Goal: Find specific fact: Find specific fact

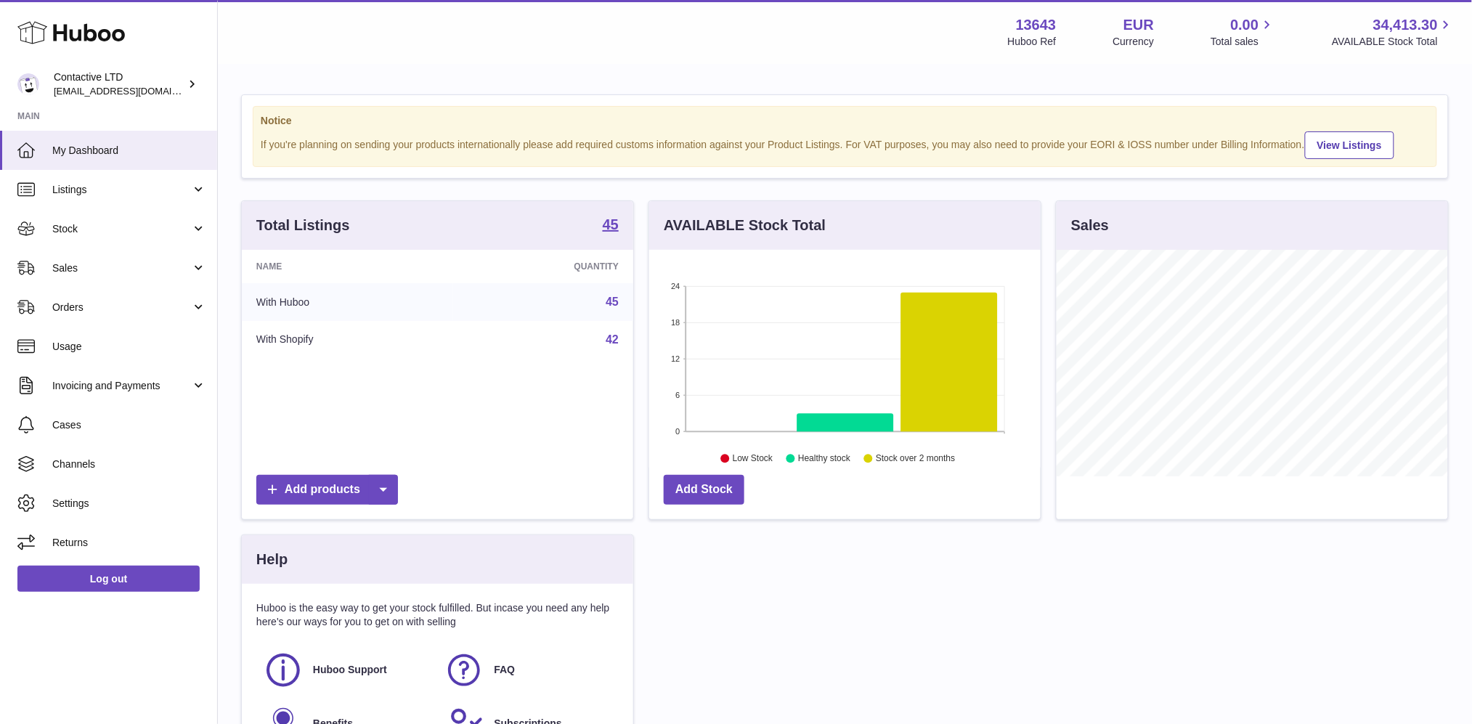
scroll to position [226, 391]
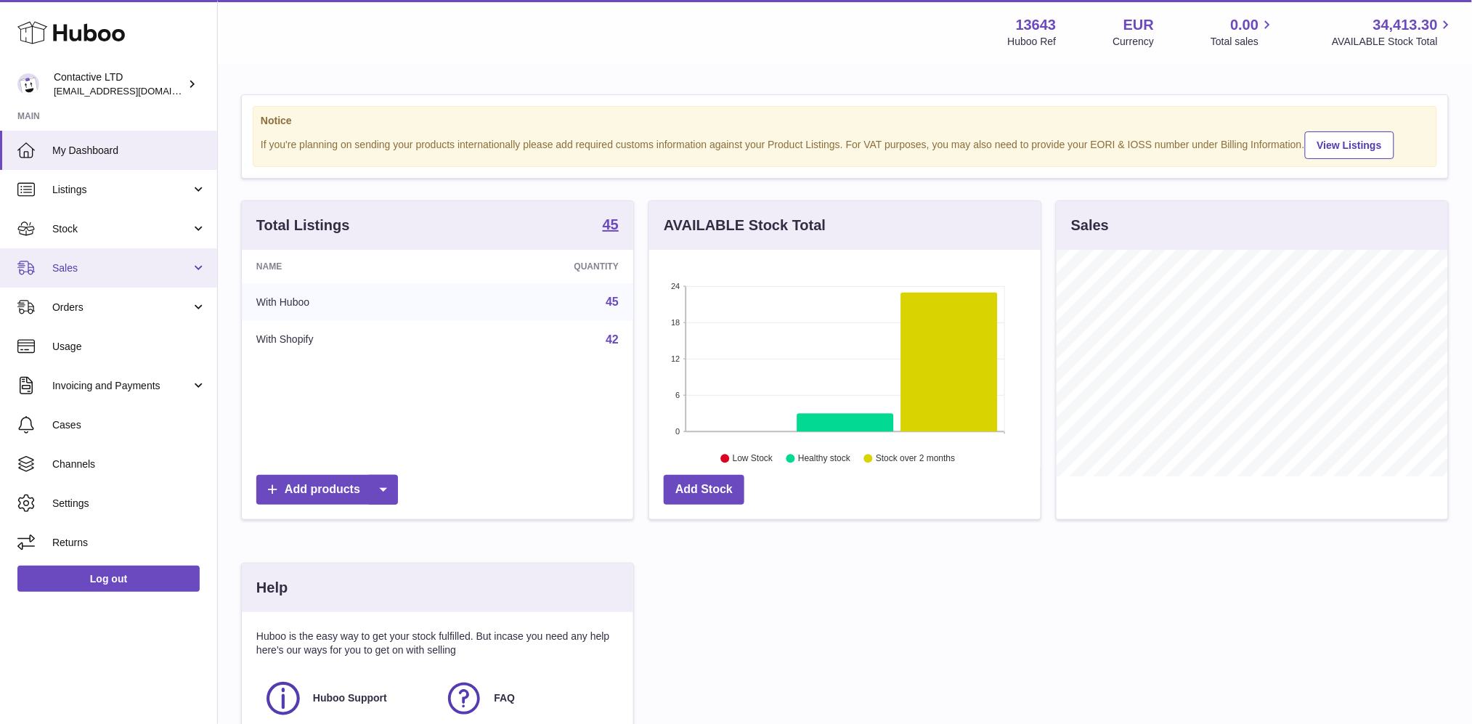
click at [122, 273] on span "Sales" at bounding box center [121, 268] width 139 height 14
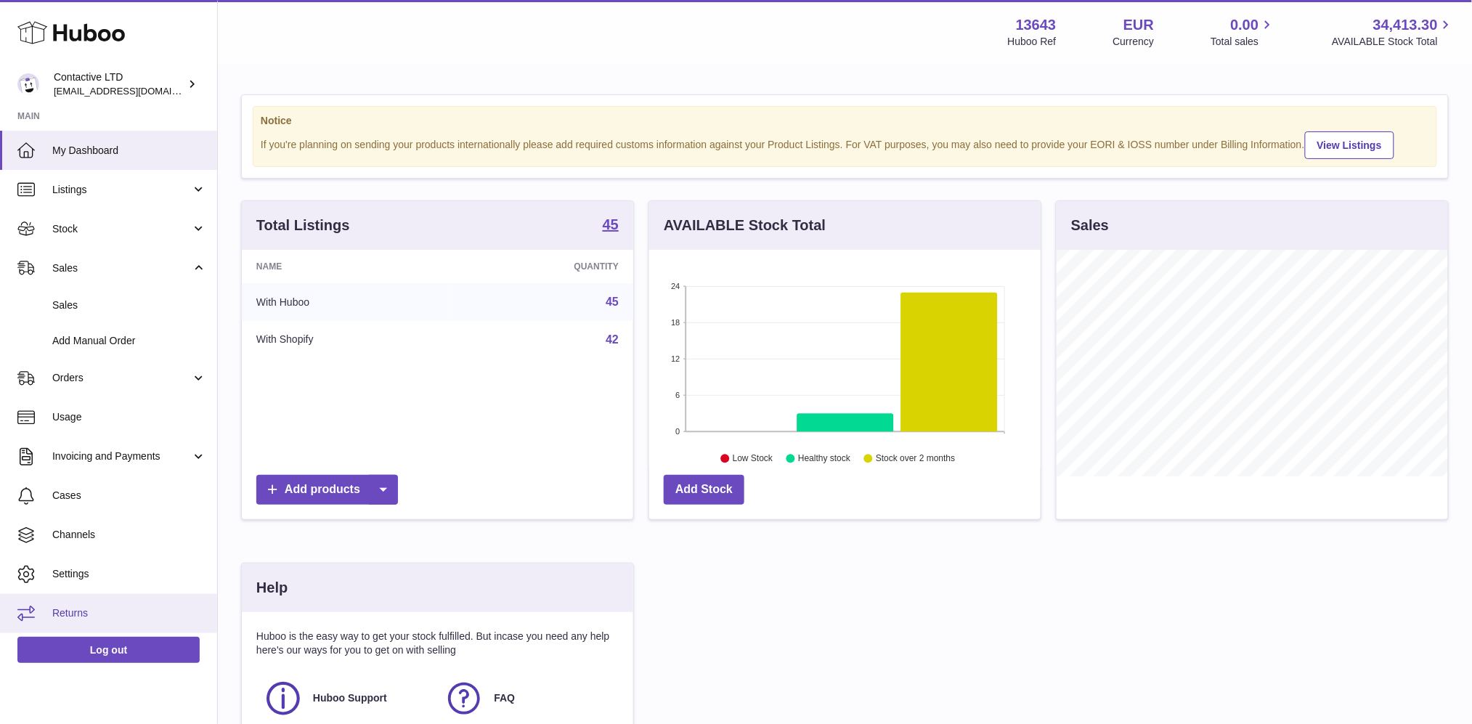
click at [133, 618] on span "Returns" at bounding box center [129, 613] width 154 height 14
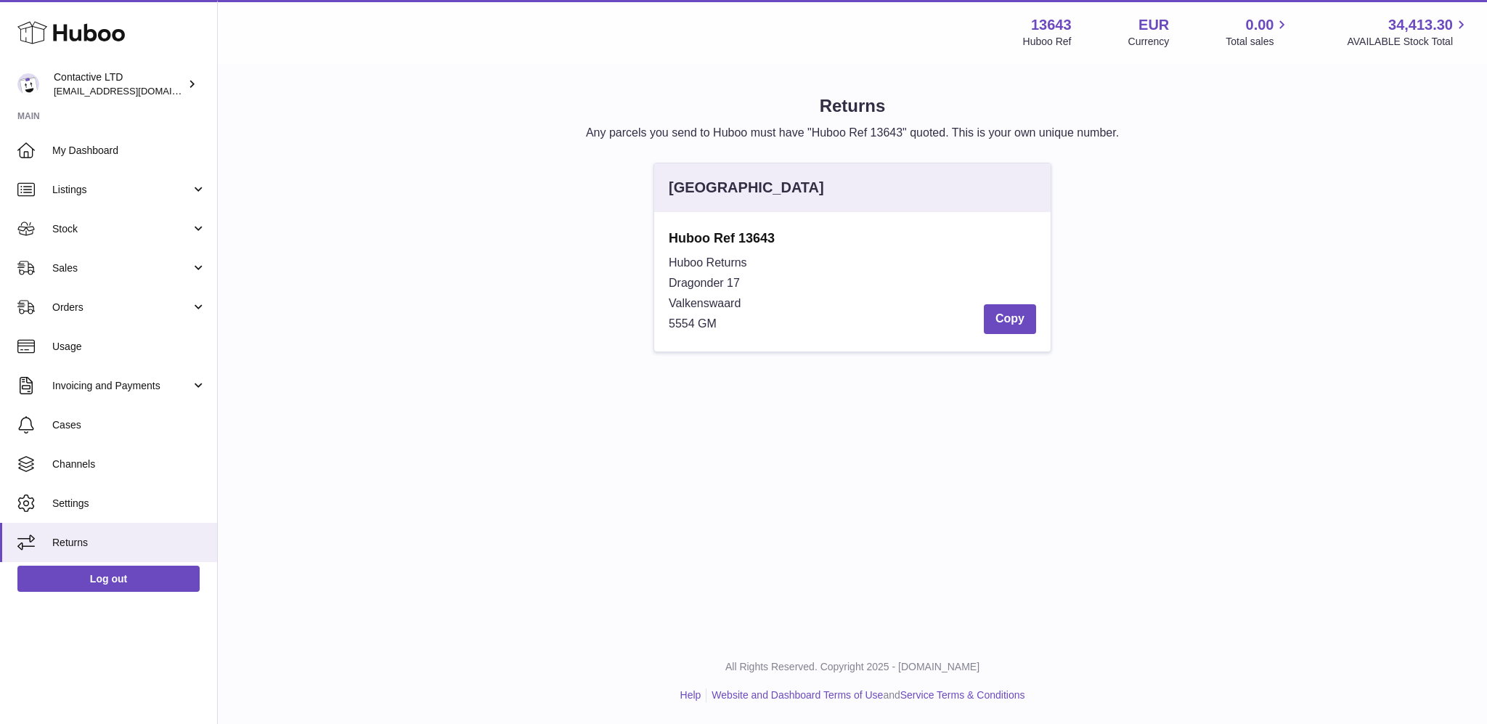
drag, startPoint x: 667, startPoint y: 235, endPoint x: 806, endPoint y: 227, distance: 139.6
click at [806, 227] on div "Huboo Ref 13643 Huboo Returns Dragonder 17 Valkenswaard 5554 GM Copy" at bounding box center [852, 281] width 396 height 139
copy strong "Huboo Ref 13643"
click at [931, 240] on strong "Huboo Ref 13643" at bounding box center [852, 237] width 367 height 17
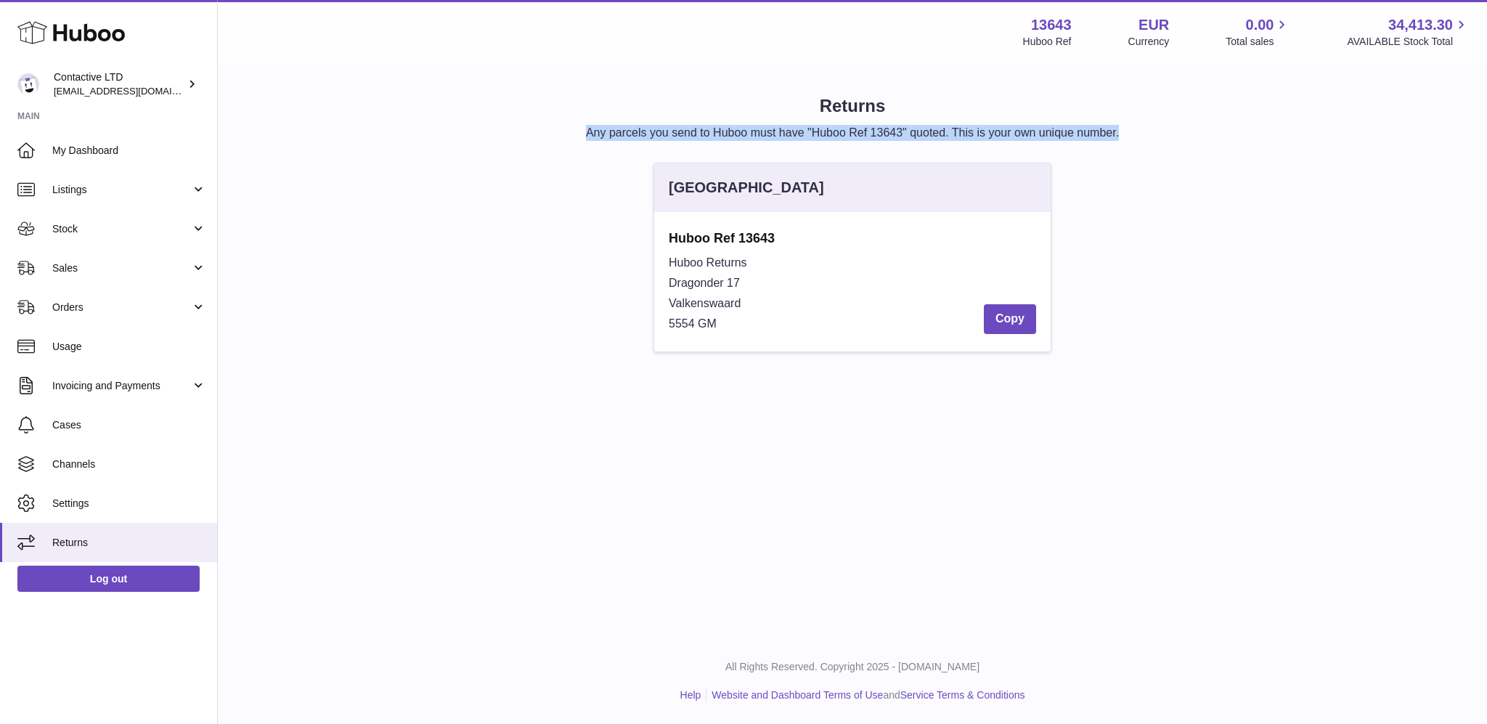
drag, startPoint x: 576, startPoint y: 131, endPoint x: 1179, endPoint y: 124, distance: 603.4
click at [1179, 125] on p "Any parcels you send to Huboo must have "Huboo Ref 13643" quoted. This is your …" at bounding box center [852, 133] width 1223 height 16
copy p "Any parcels you send to Huboo must have "Huboo Ref 13643" quoted. This is your …"
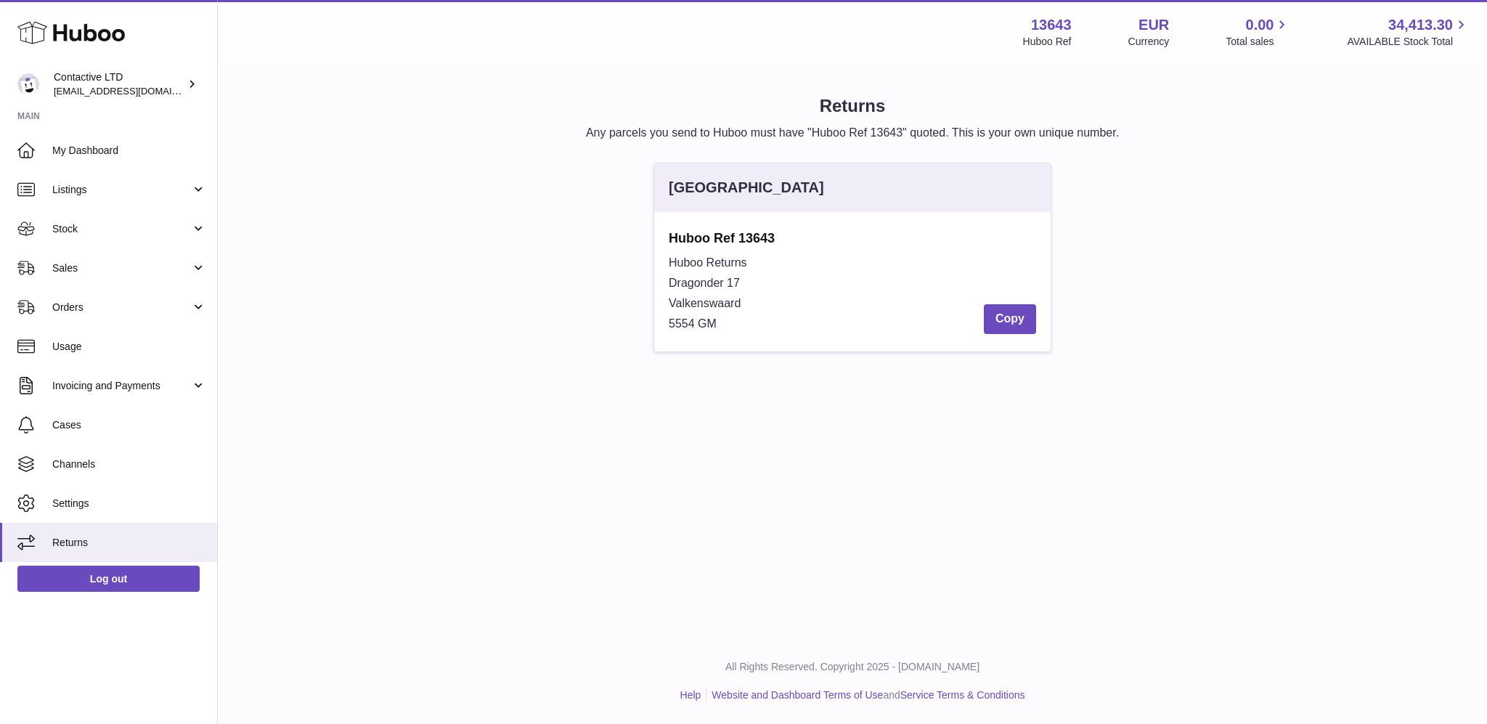
click at [978, 459] on div "Menu Huboo 13643 Huboo Ref EUR Currency 0.00 Total sales 34,413.30 AVAILABLE St…" at bounding box center [852, 319] width 1269 height 638
drag, startPoint x: 660, startPoint y: 236, endPoint x: 831, endPoint y: 237, distance: 171.4
click at [831, 237] on div "Huboo Ref 13643 Huboo Returns Dragonder 17 Valkenswaard 5554 GM Copy" at bounding box center [852, 281] width 396 height 139
copy strong "Huboo Ref 13643"
drag, startPoint x: 749, startPoint y: 263, endPoint x: 656, endPoint y: 263, distance: 92.9
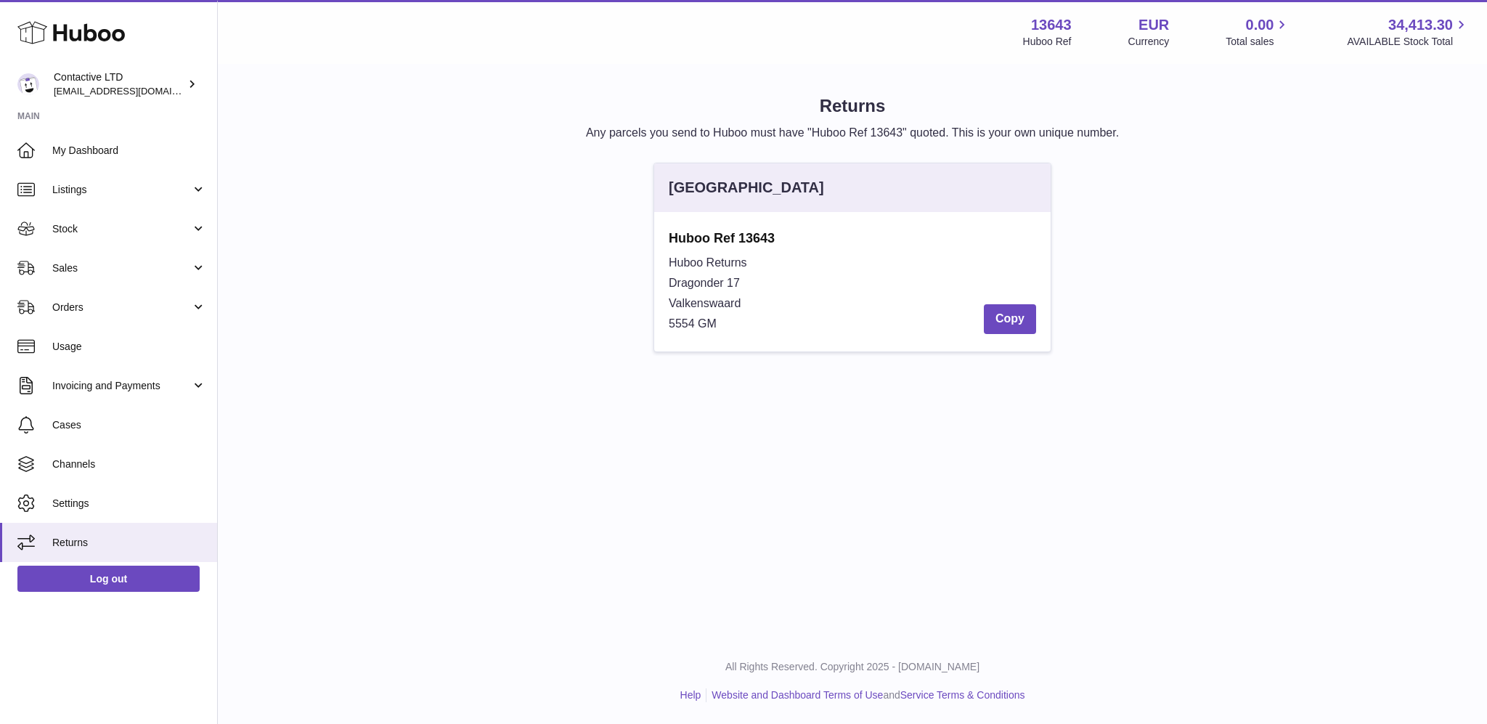
click at [656, 263] on div "Huboo Ref 13643 Huboo Returns Dragonder 17 Valkenswaard 5554 GM Copy" at bounding box center [852, 281] width 396 height 139
copy span "Huboo Returns"
drag, startPoint x: 667, startPoint y: 326, endPoint x: 751, endPoint y: 329, distance: 85.0
click at [751, 329] on div "Huboo Ref 13643 Huboo Returns Dragonder 17 Valkenswaard 5554 GM Copy" at bounding box center [852, 281] width 396 height 139
copy span "5554 GM"
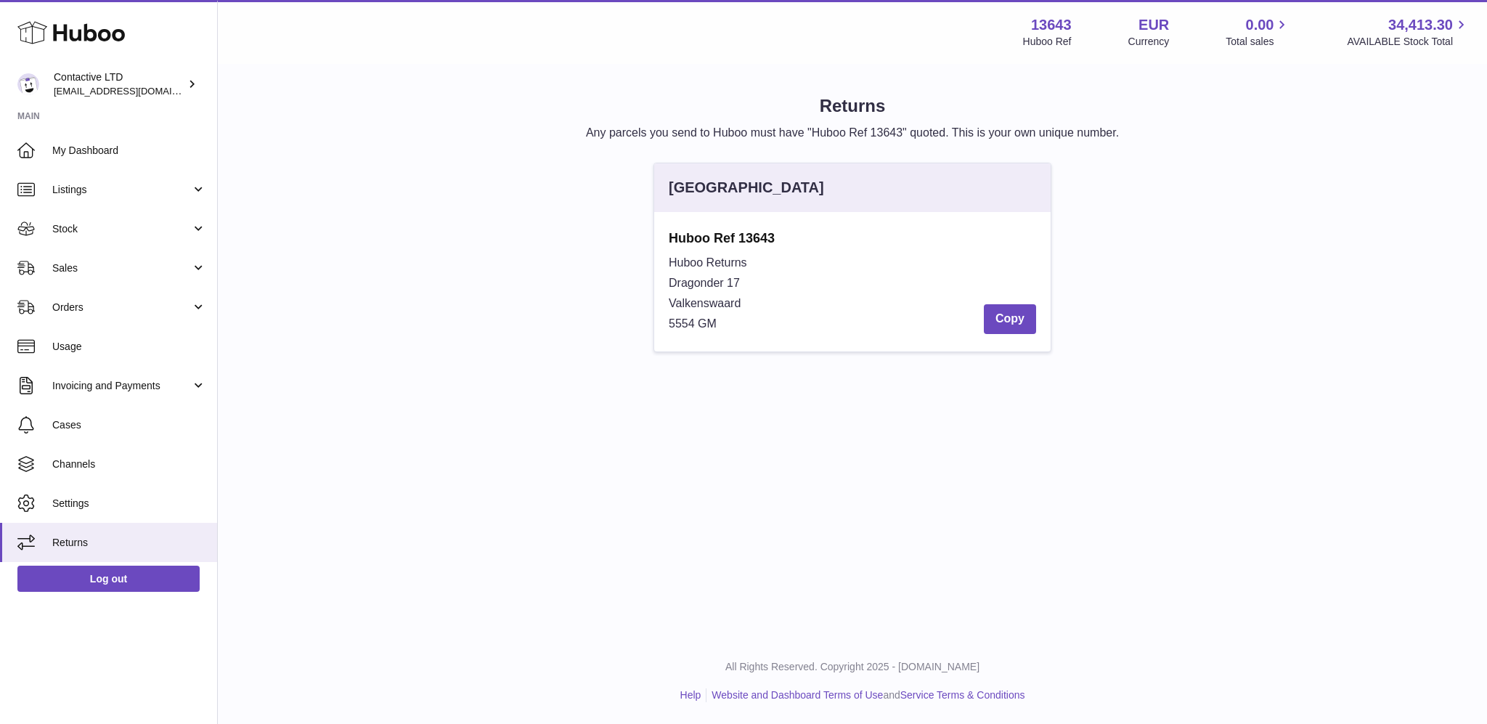
drag, startPoint x: 660, startPoint y: 230, endPoint x: 807, endPoint y: 228, distance: 147.4
click at [807, 228] on div "Huboo Ref 13643 Huboo Returns Dragonder 17 Valkenswaard 5554 GM Copy" at bounding box center [852, 281] width 396 height 139
copy strong "Huboo Ref 13643"
drag, startPoint x: 658, startPoint y: 263, endPoint x: 755, endPoint y: 260, distance: 97.3
click at [755, 260] on div "Huboo Ref 13643 Huboo Returns Dragonder 17 Valkenswaard 5554 GM Copy" at bounding box center [852, 281] width 396 height 139
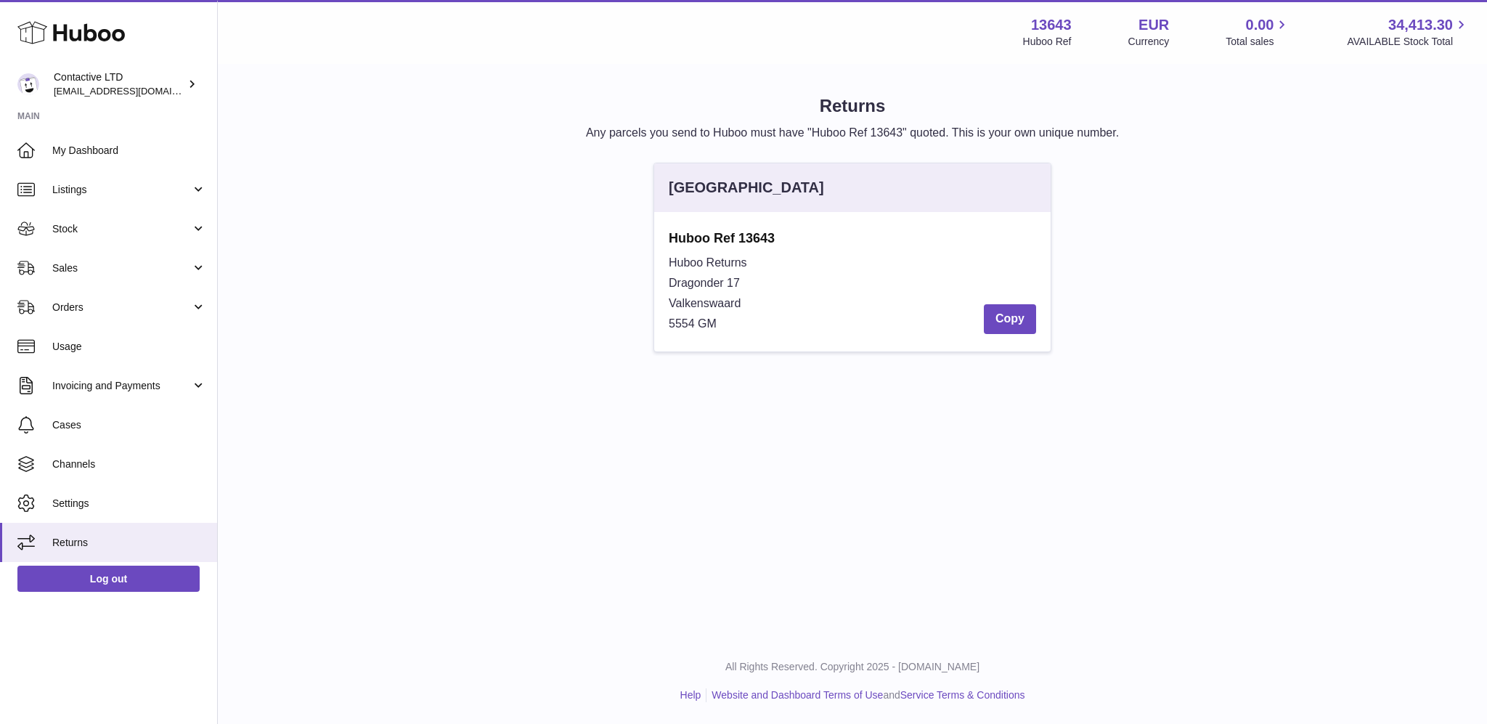
copy span "Huboo Returns"
drag, startPoint x: 744, startPoint y: 282, endPoint x: 728, endPoint y: 283, distance: 15.3
click at [728, 283] on div "Huboo Returns Dragonder 17 Valkenswaard 5554 GM Copy" at bounding box center [852, 293] width 367 height 81
copy span "17"
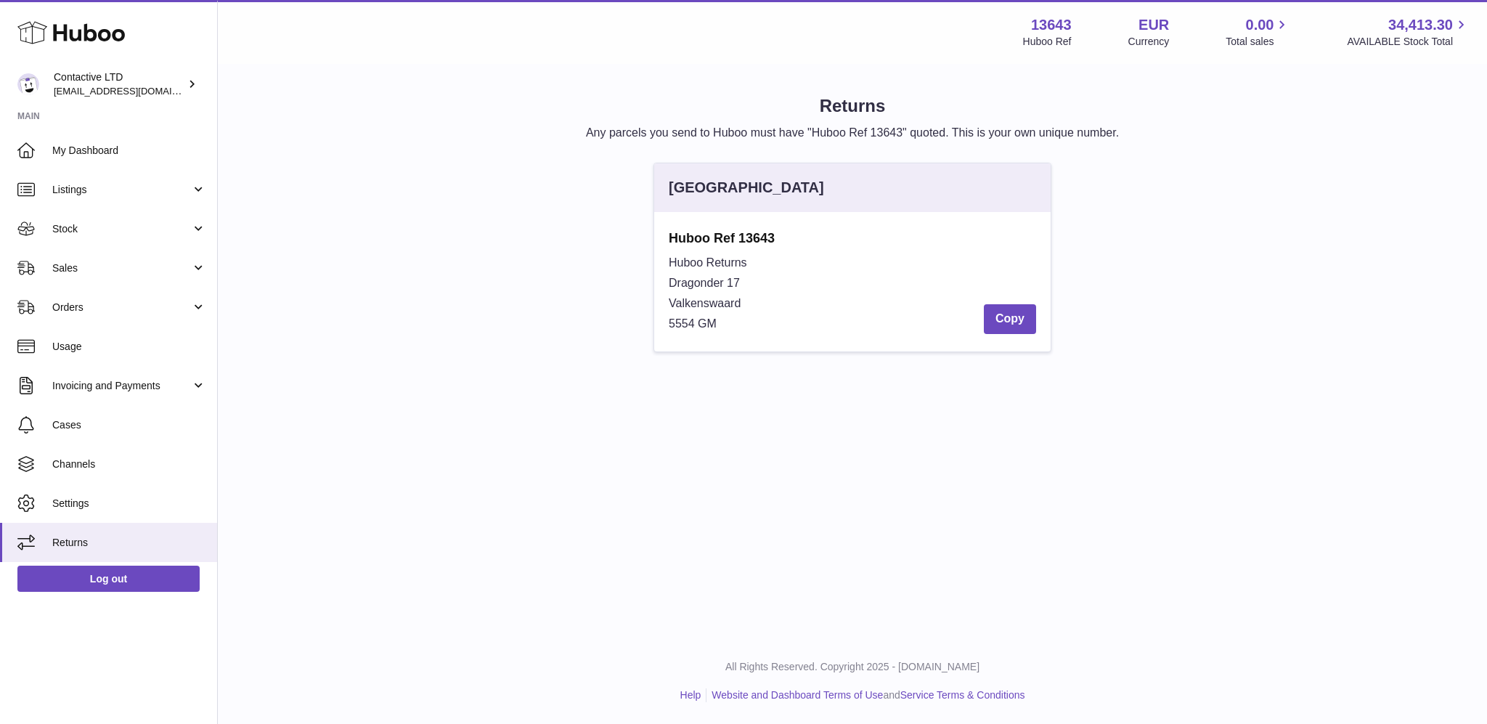
drag, startPoint x: 659, startPoint y: 235, endPoint x: 811, endPoint y: 227, distance: 152.0
click at [811, 227] on div "Huboo Ref 13643 Huboo Returns Dragonder 17 Valkenswaard 5554 GM Copy" at bounding box center [852, 281] width 396 height 139
copy strong "Huboo Ref 13643"
drag, startPoint x: 659, startPoint y: 262, endPoint x: 804, endPoint y: 258, distance: 144.6
click at [804, 258] on div "Huboo Ref 13643 Huboo Returns Dragonder 17 Valkenswaard 5554 GM Copy" at bounding box center [852, 281] width 396 height 139
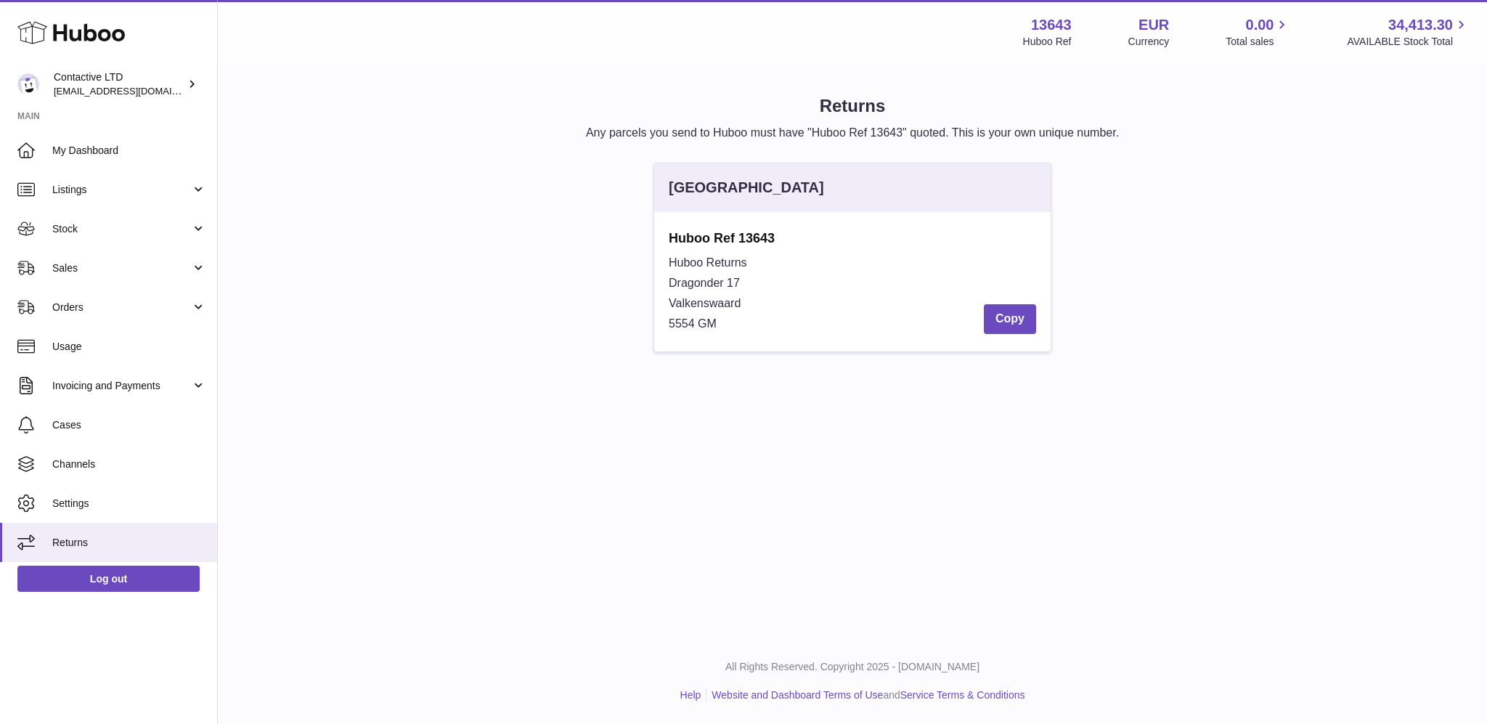
drag, startPoint x: 668, startPoint y: 323, endPoint x: 741, endPoint y: 322, distance: 73.3
click at [741, 322] on div "Huboo Returns Dragonder 17 Valkenswaard 5554 GM Copy" at bounding box center [852, 293] width 367 height 81
